Goal: Find specific page/section: Find specific page/section

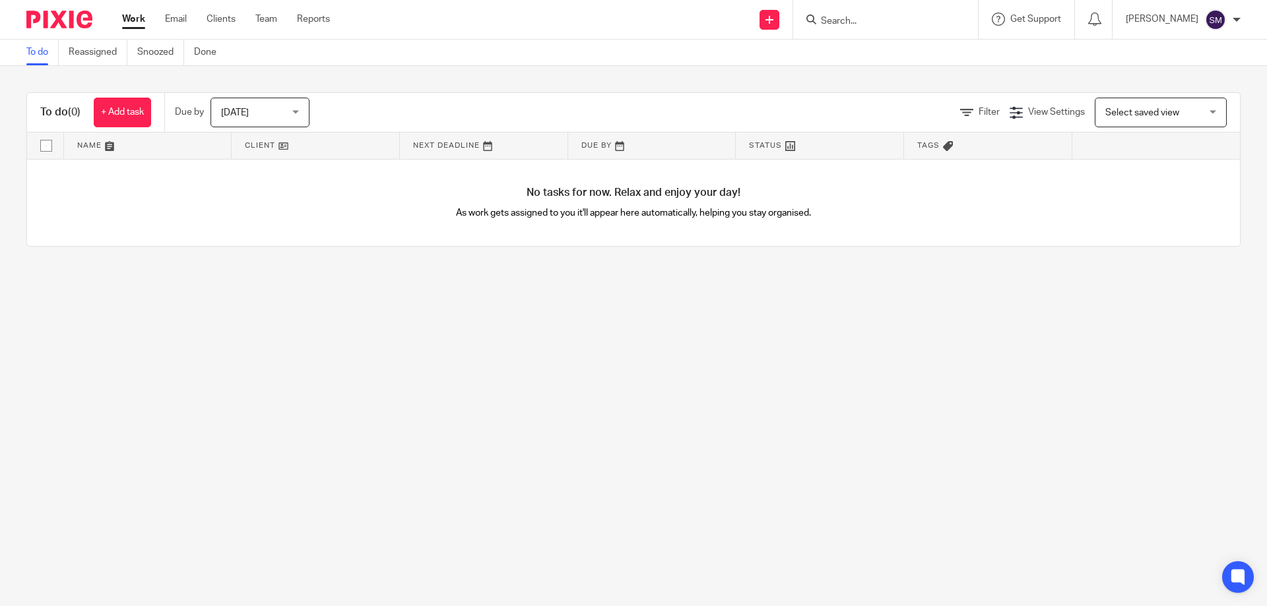
click at [938, 22] on input "Search" at bounding box center [878, 22] width 119 height 12
type input "mj cl"
click at [935, 39] on div "Mj Cl inical Training Ltd" at bounding box center [898, 51] width 185 height 41
click at [933, 44] on link at bounding box center [899, 52] width 164 height 20
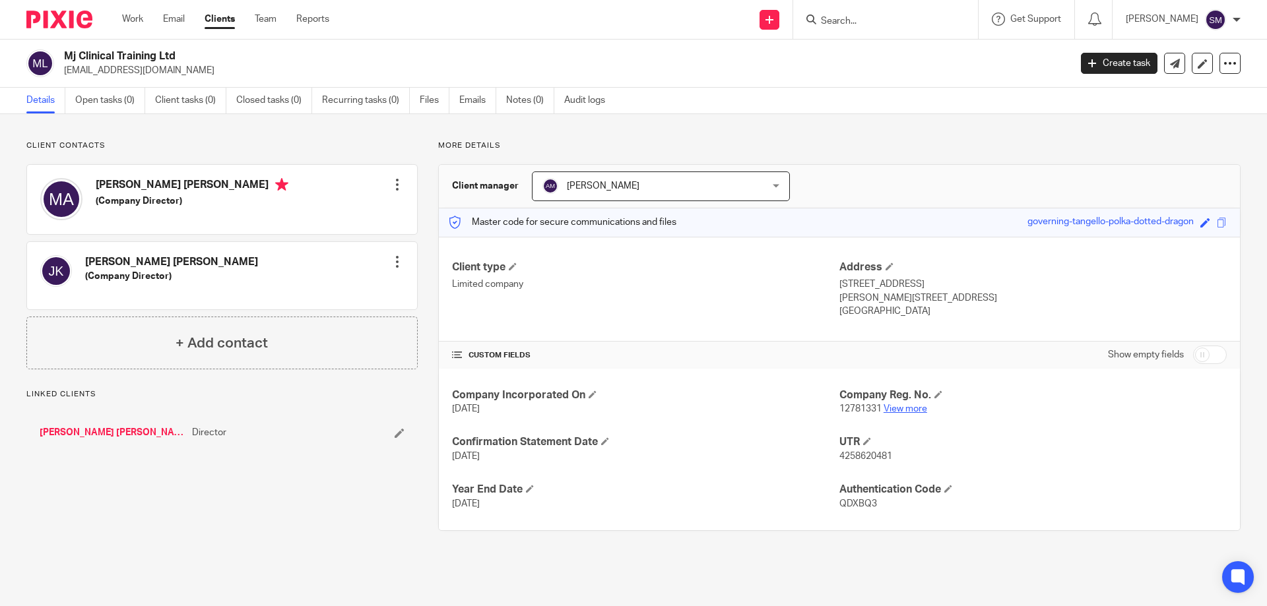
click at [885, 406] on link "View more" at bounding box center [905, 408] width 44 height 9
